Goal: Task Accomplishment & Management: Complete application form

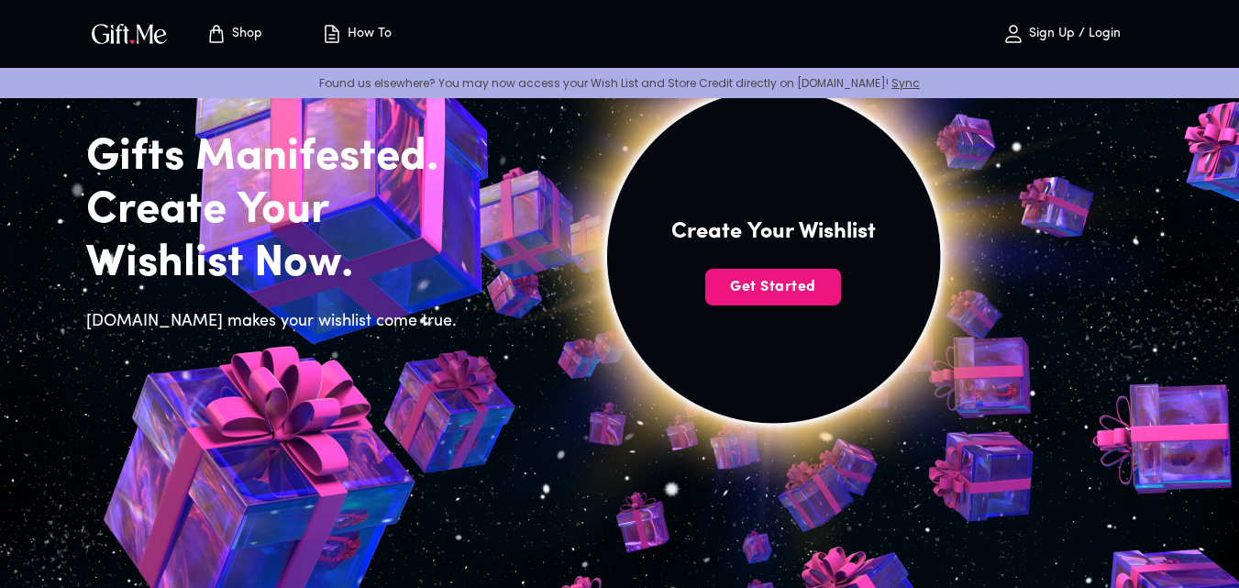
scroll to position [123, 0]
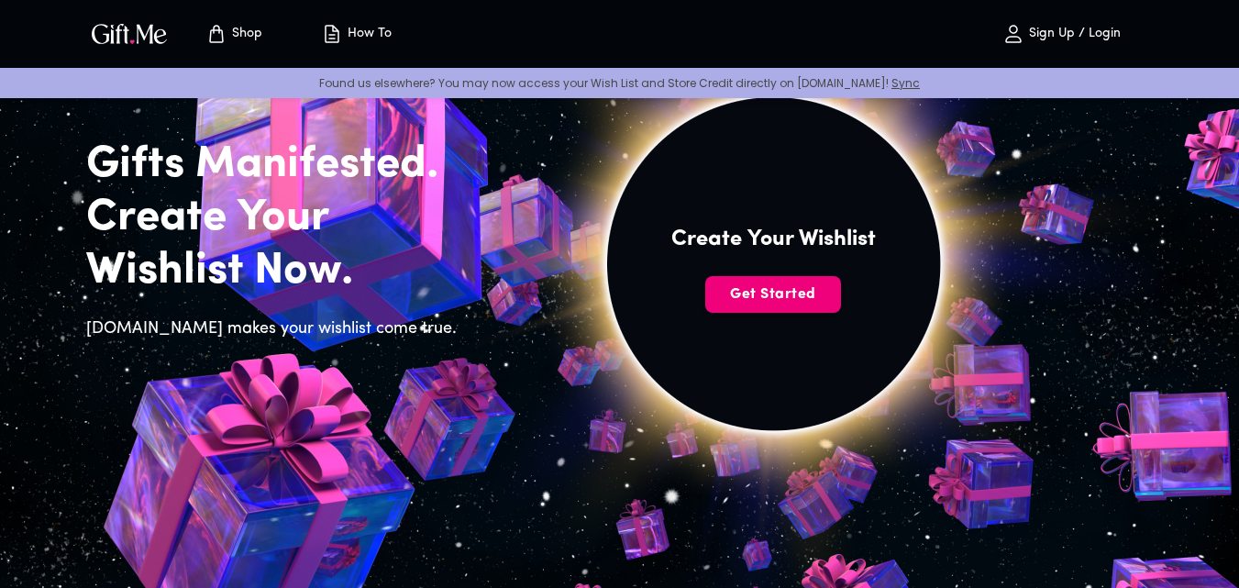
click at [809, 298] on span "Get Started" at bounding box center [773, 294] width 136 height 20
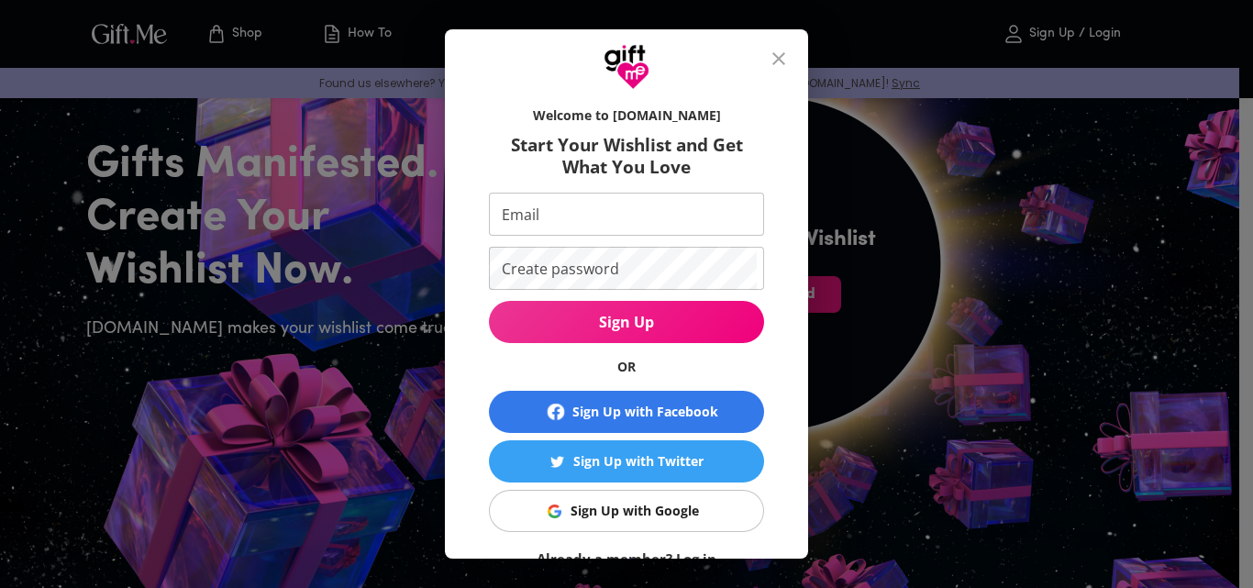
click at [784, 48] on icon "close" at bounding box center [779, 59] width 22 height 22
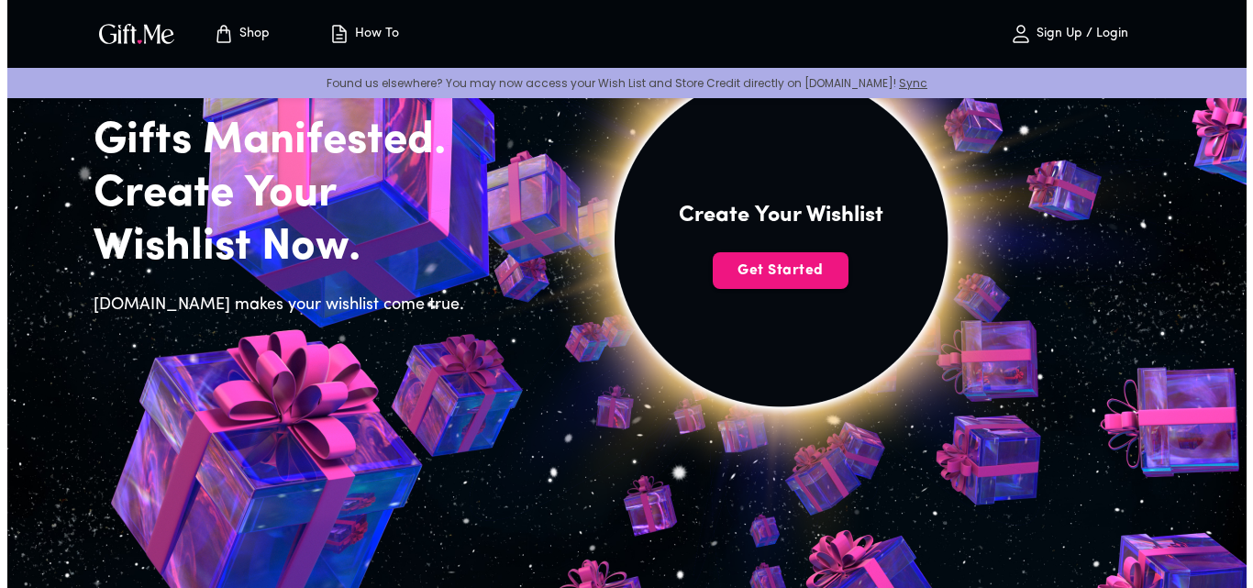
scroll to position [106, 0]
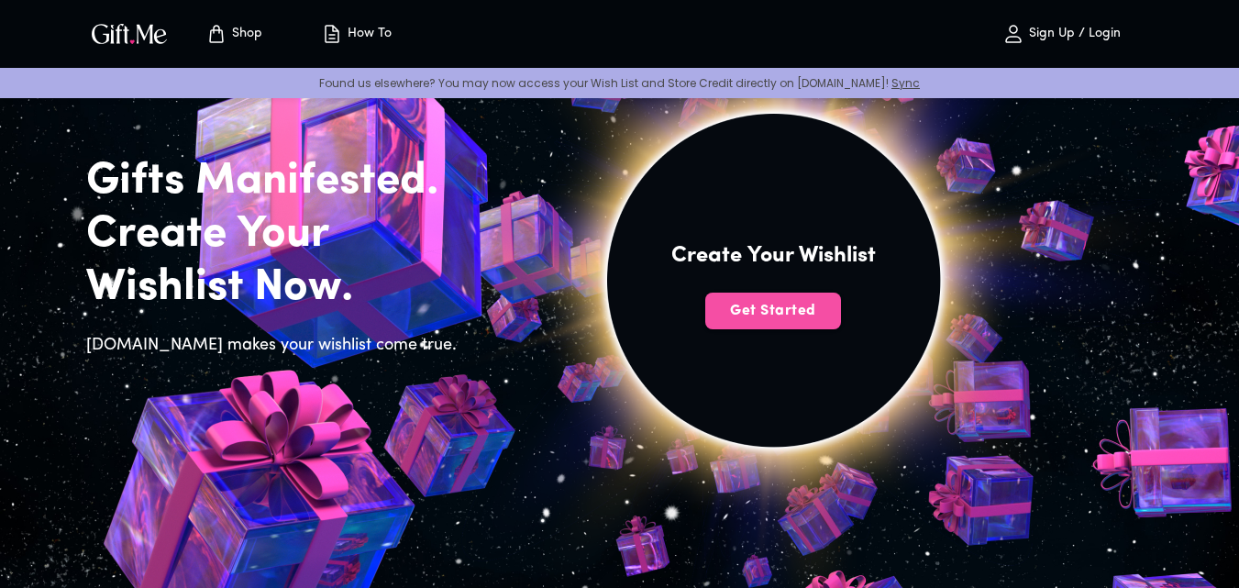
click at [796, 314] on span "Get Started" at bounding box center [773, 311] width 136 height 20
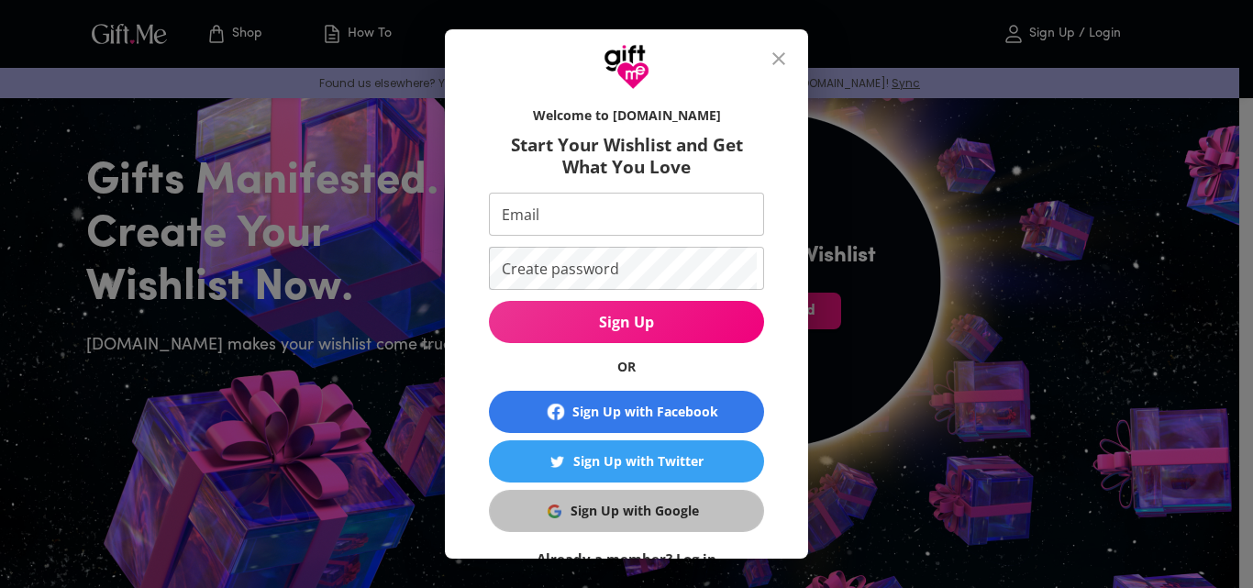
click at [639, 513] on div "Sign Up with Google" at bounding box center [634, 511] width 128 height 20
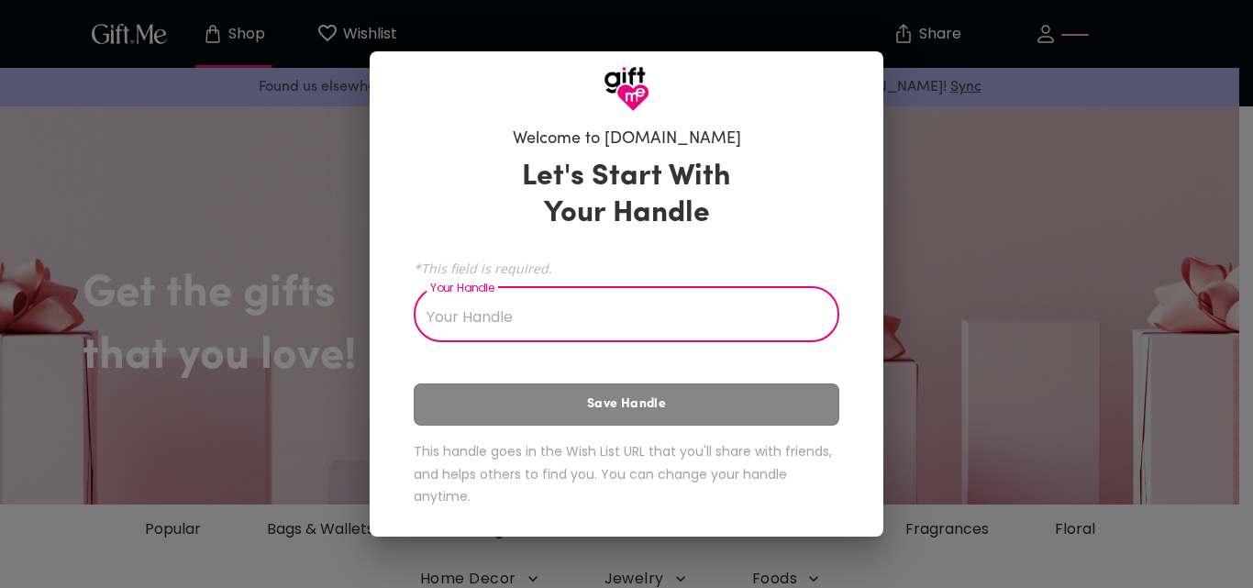
click at [489, 320] on input "Your Handle" at bounding box center [616, 316] width 405 height 51
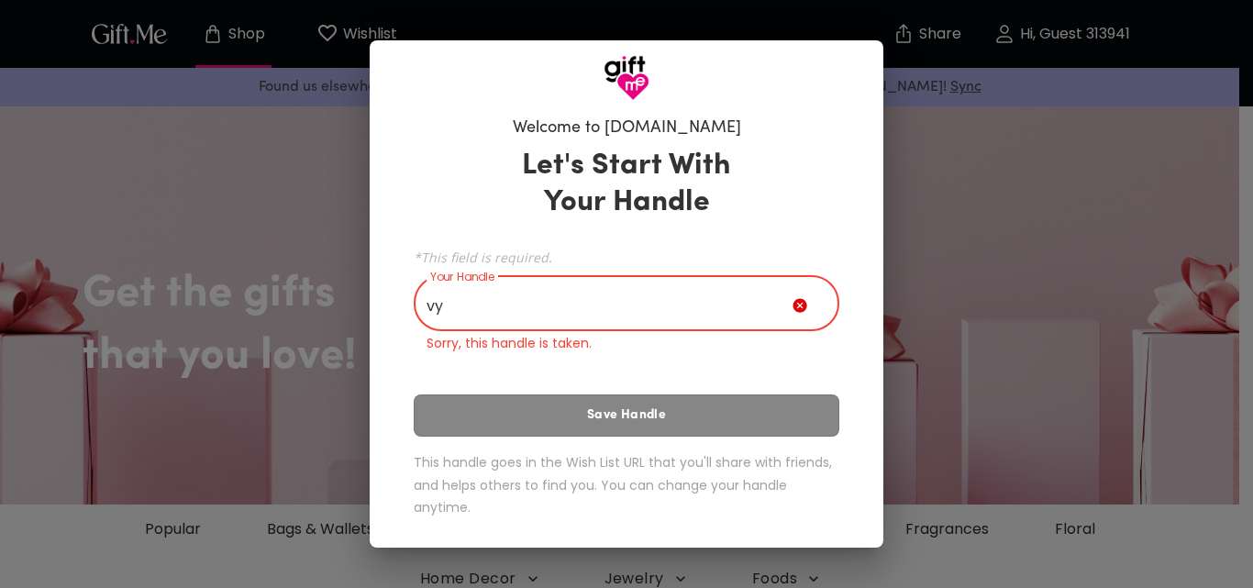
type input "v"
click at [539, 313] on input "Your Handle" at bounding box center [603, 305] width 379 height 51
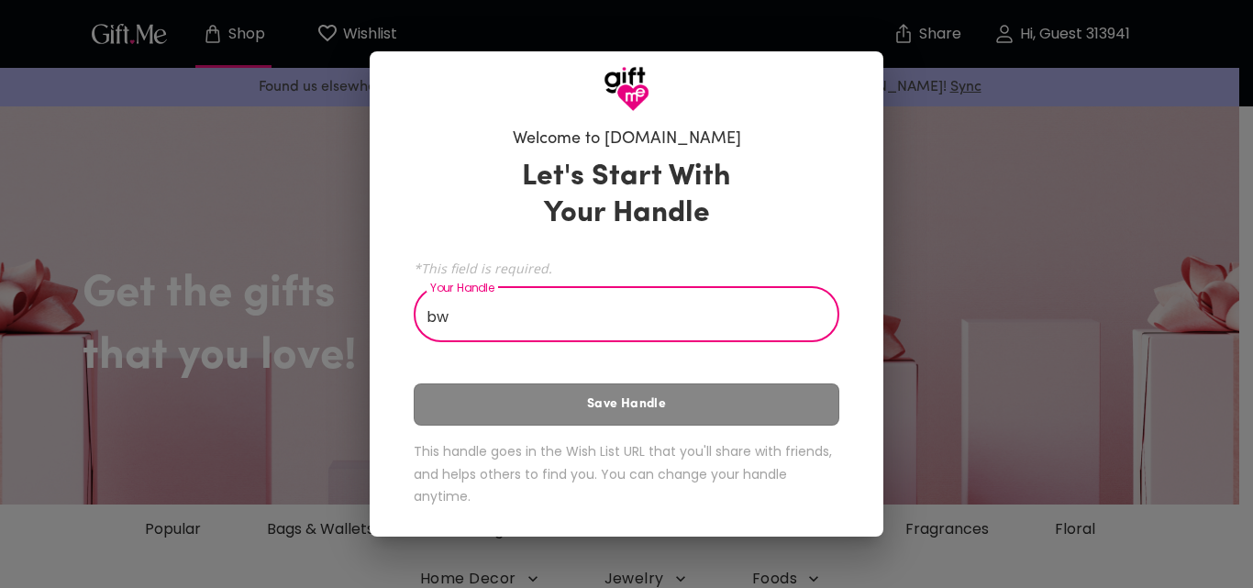
type input "b"
type input "Duchivy"
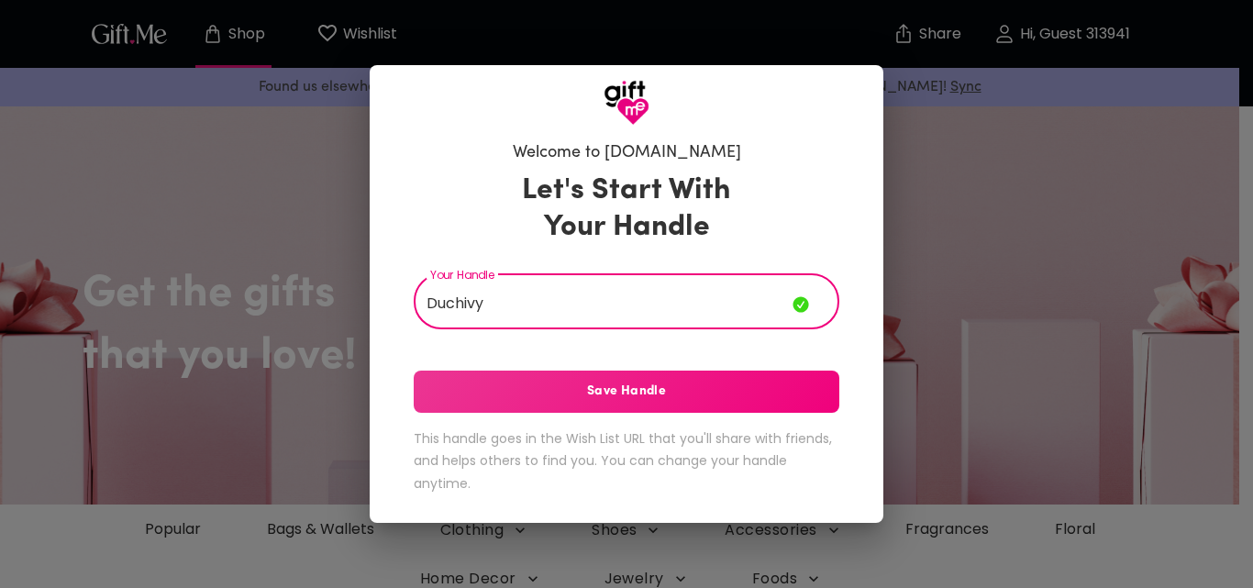
click at [658, 390] on span "Save Handle" at bounding box center [626, 391] width 425 height 20
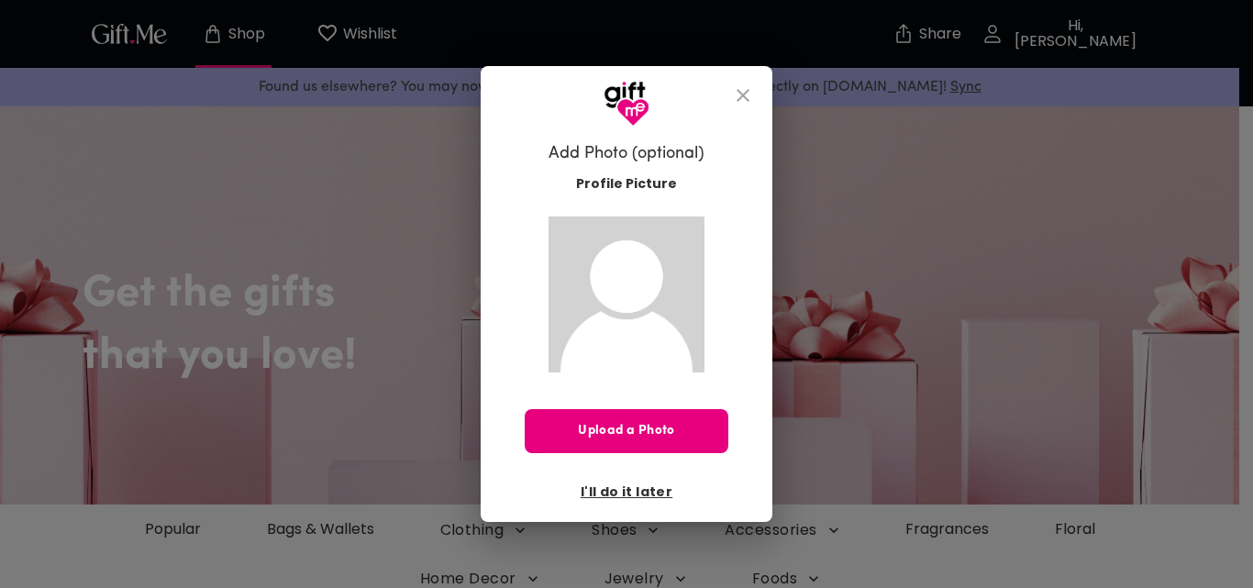
click at [745, 94] on icon "close" at bounding box center [743, 95] width 22 height 22
click at [741, 98] on icon "close" at bounding box center [742, 95] width 13 height 13
